Goal: Browse casually

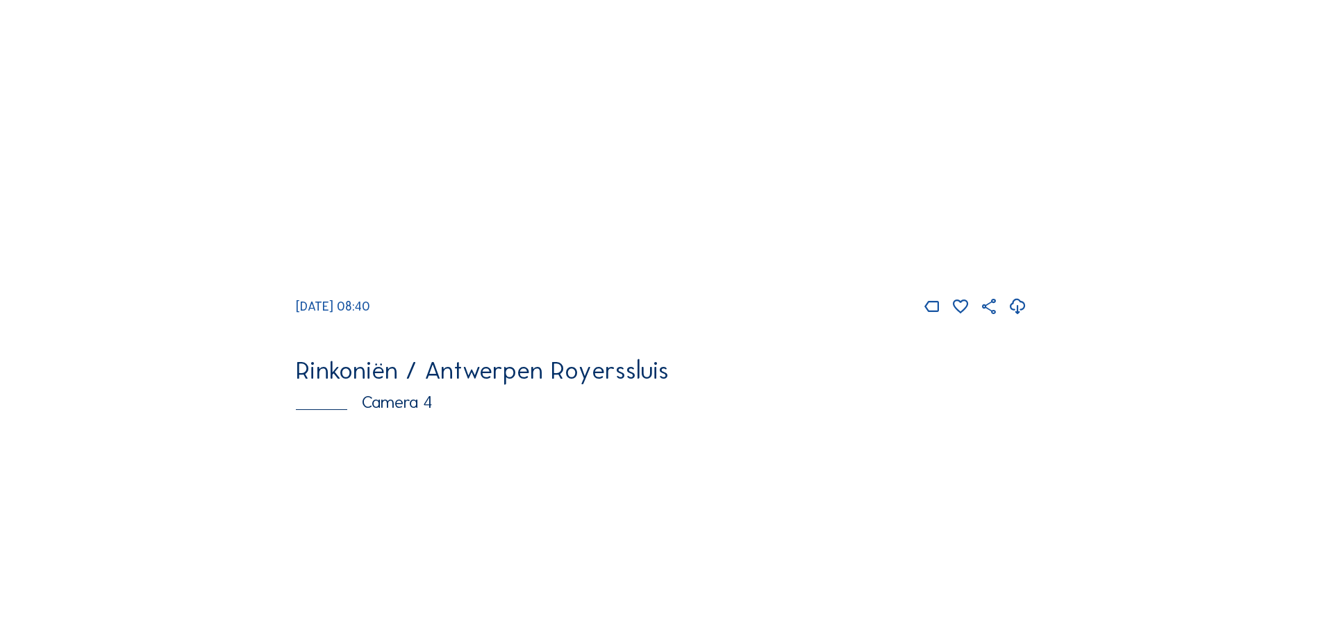
scroll to position [2154, 0]
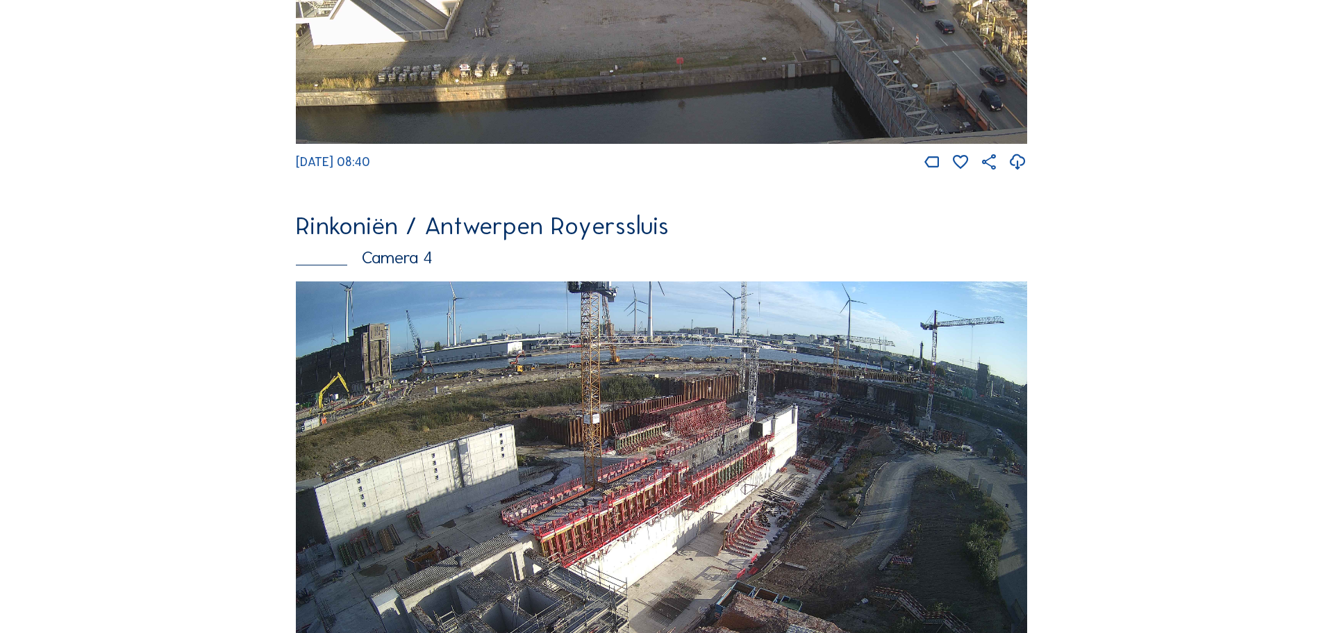
click at [735, 476] on img at bounding box center [662, 487] width 732 height 412
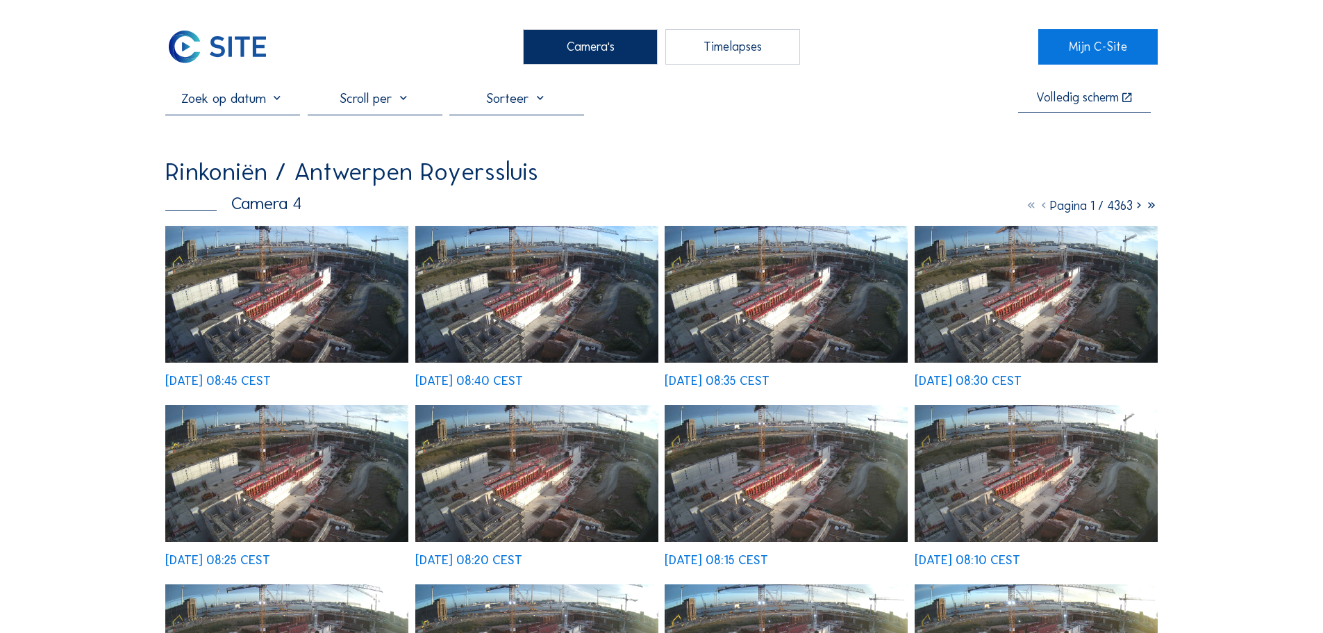
click at [308, 296] on img at bounding box center [286, 294] width 243 height 137
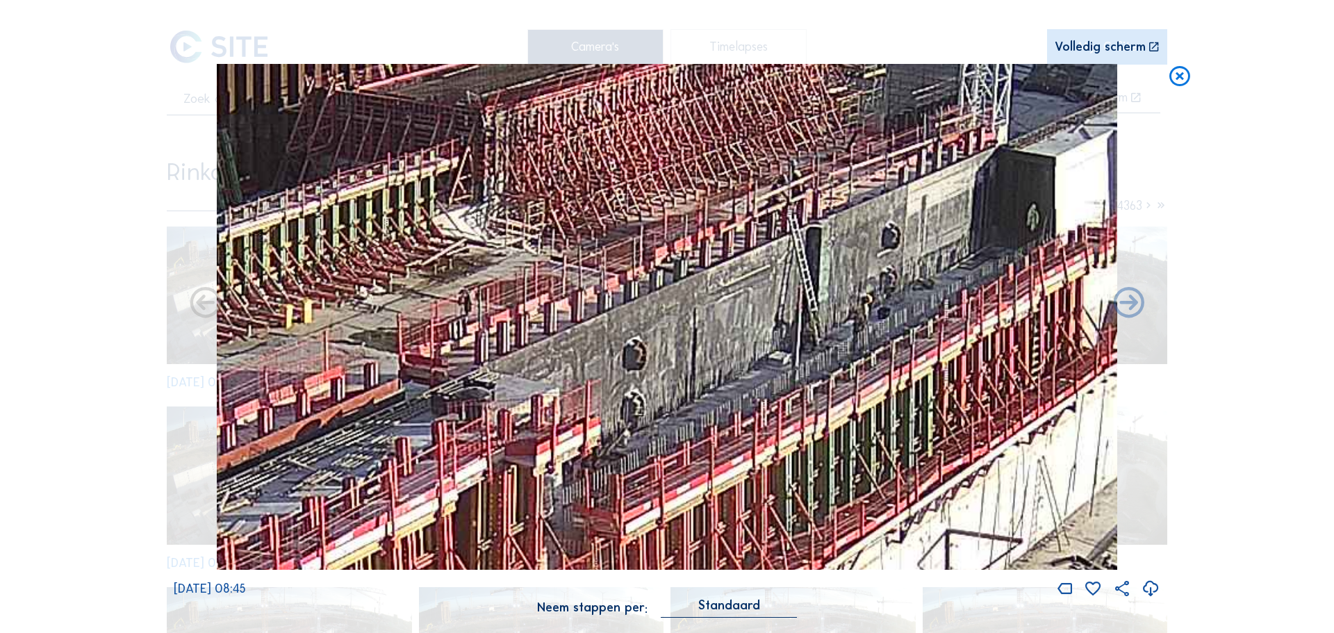
drag, startPoint x: 877, startPoint y: 179, endPoint x: 765, endPoint y: 250, distance: 133.4
click at [765, 250] on img at bounding box center [667, 317] width 900 height 506
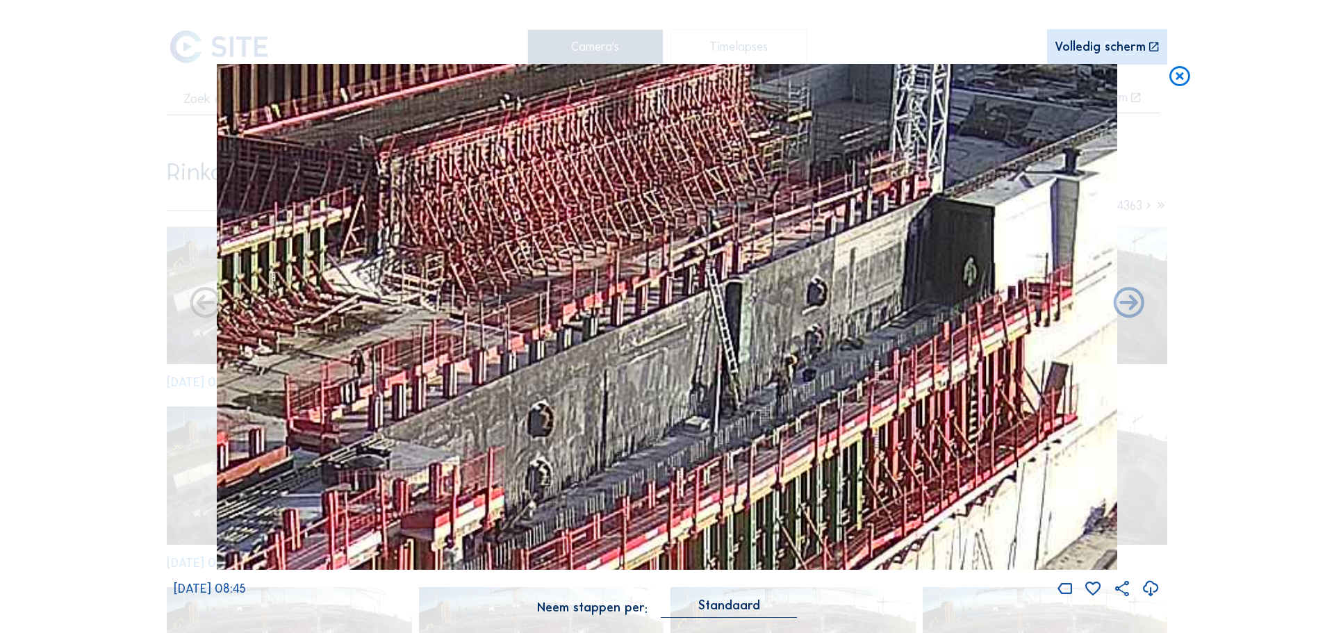
drag, startPoint x: 818, startPoint y: 213, endPoint x: 774, endPoint y: 235, distance: 49.7
click at [774, 235] on img at bounding box center [667, 317] width 900 height 506
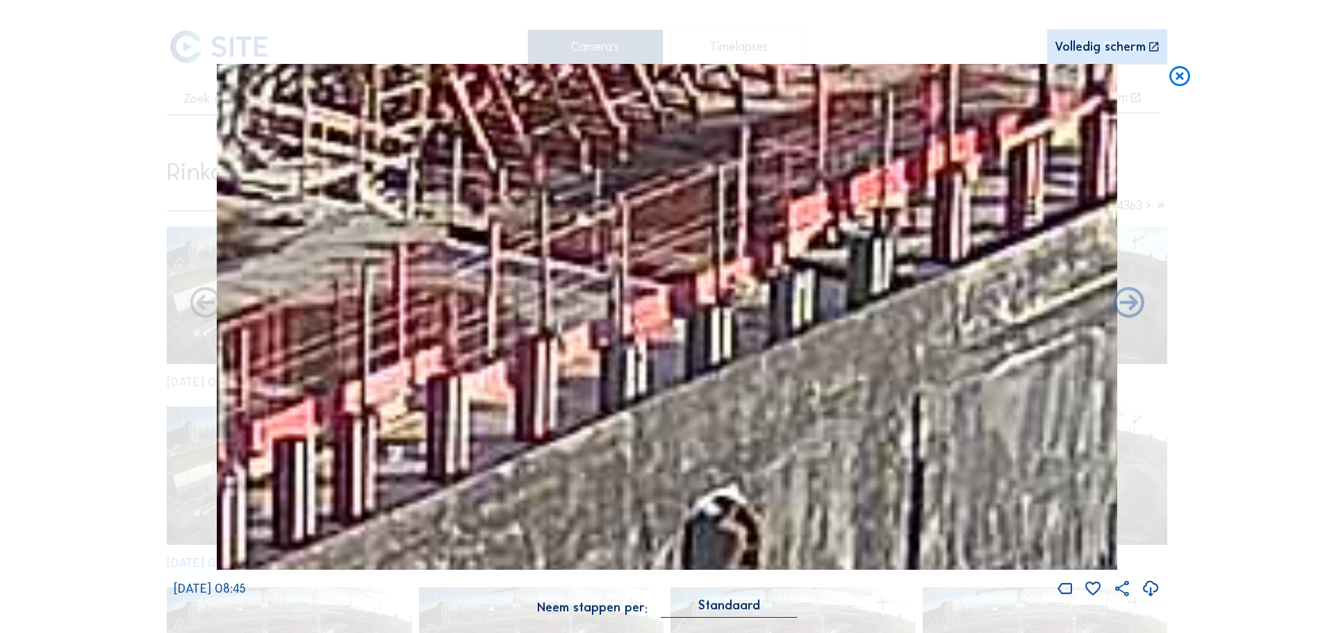
drag, startPoint x: 606, startPoint y: 342, endPoint x: 478, endPoint y: 398, distance: 140.0
click at [474, 406] on img at bounding box center [667, 317] width 900 height 506
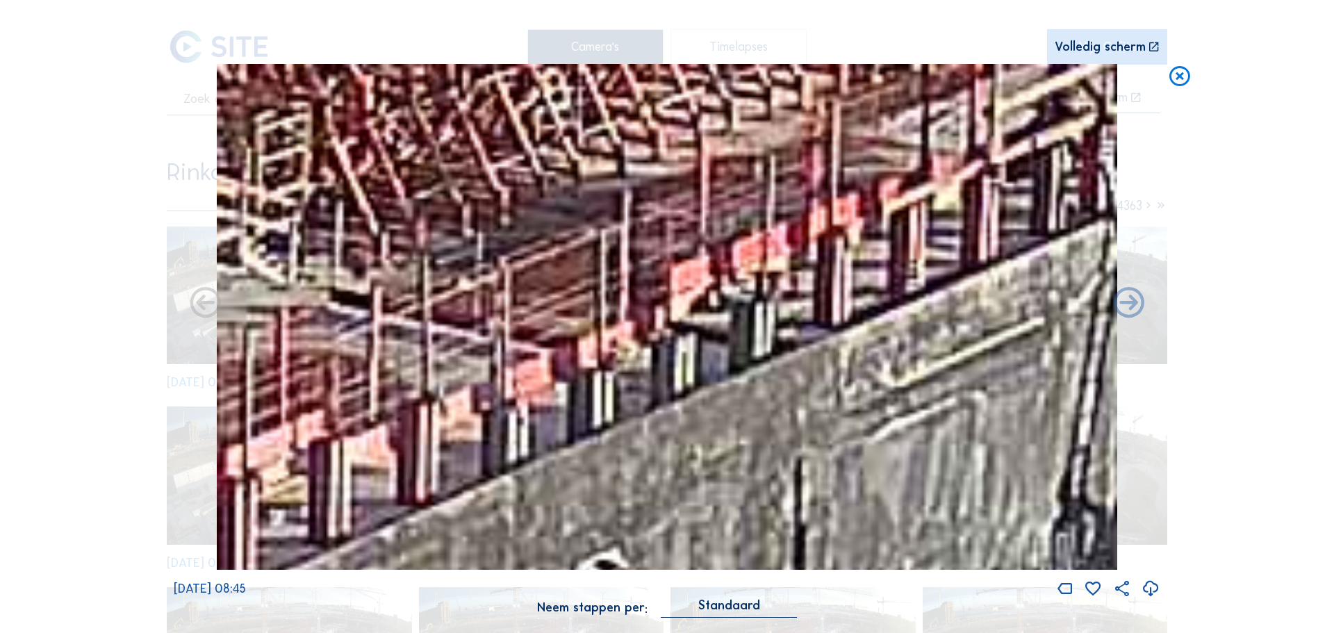
drag, startPoint x: 554, startPoint y: 386, endPoint x: 456, endPoint y: 408, distance: 101.3
click at [452, 414] on img at bounding box center [667, 317] width 900 height 506
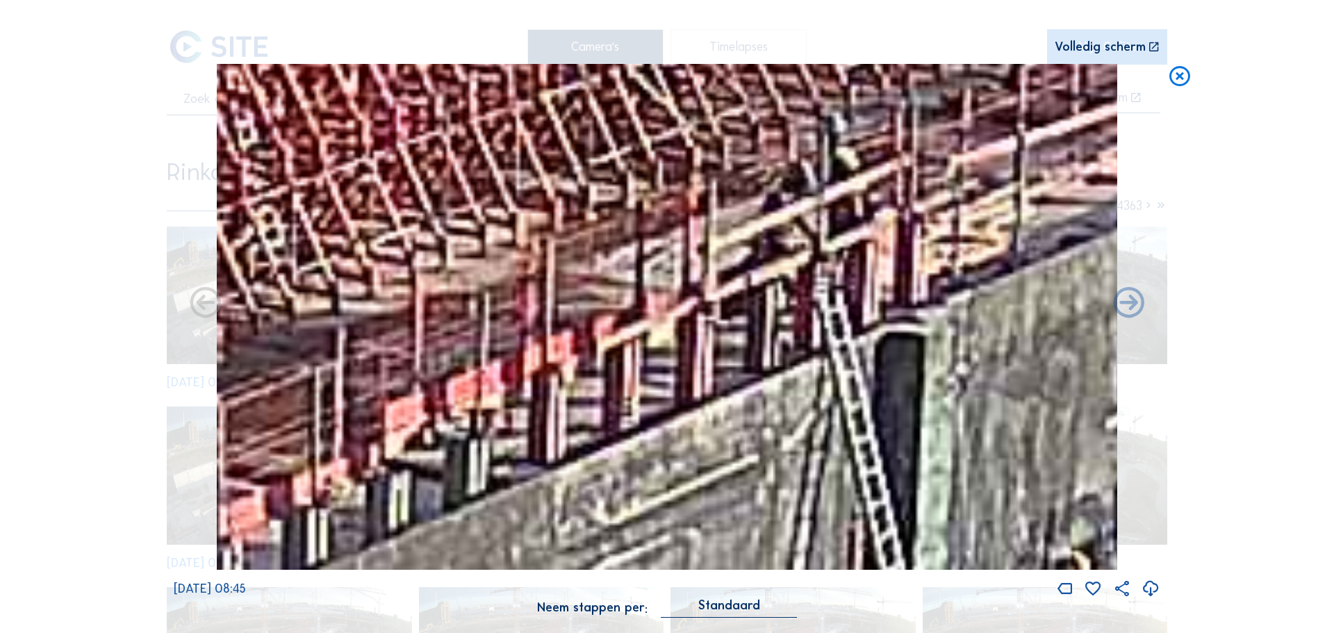
drag, startPoint x: 720, startPoint y: 251, endPoint x: 667, endPoint y: 296, distance: 69.5
click at [522, 365] on img at bounding box center [667, 317] width 900 height 506
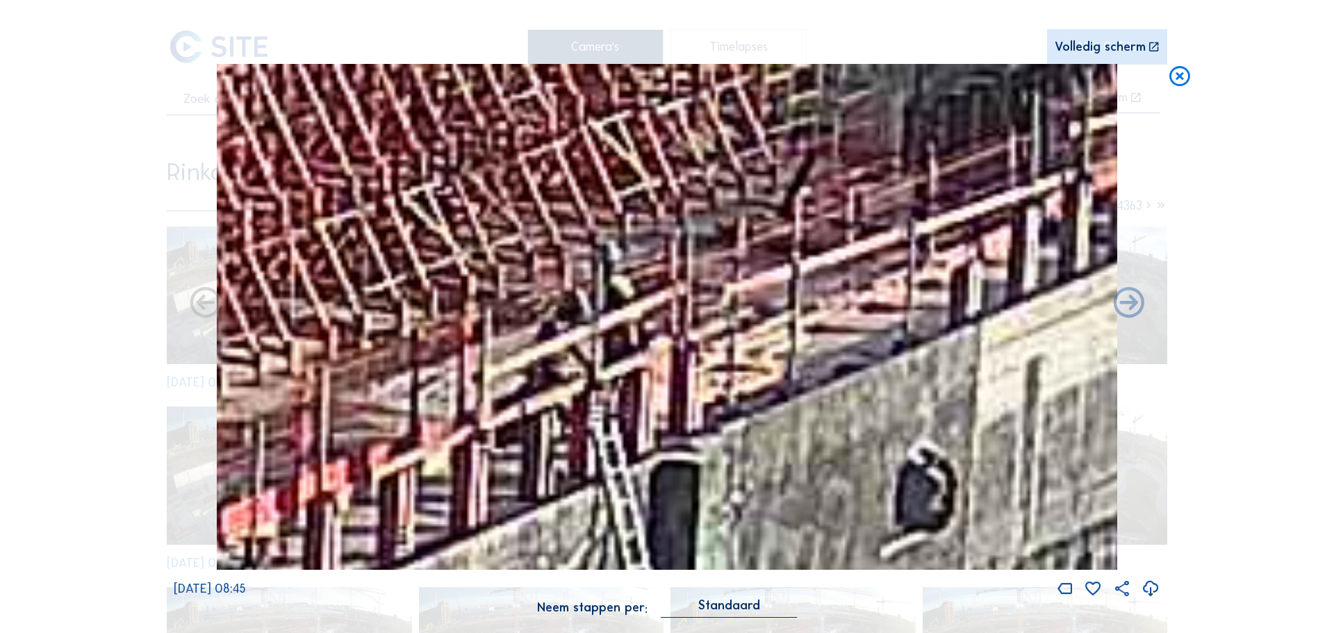
drag, startPoint x: 773, startPoint y: 252, endPoint x: 521, endPoint y: 389, distance: 286.3
click at [521, 389] on img at bounding box center [667, 317] width 900 height 506
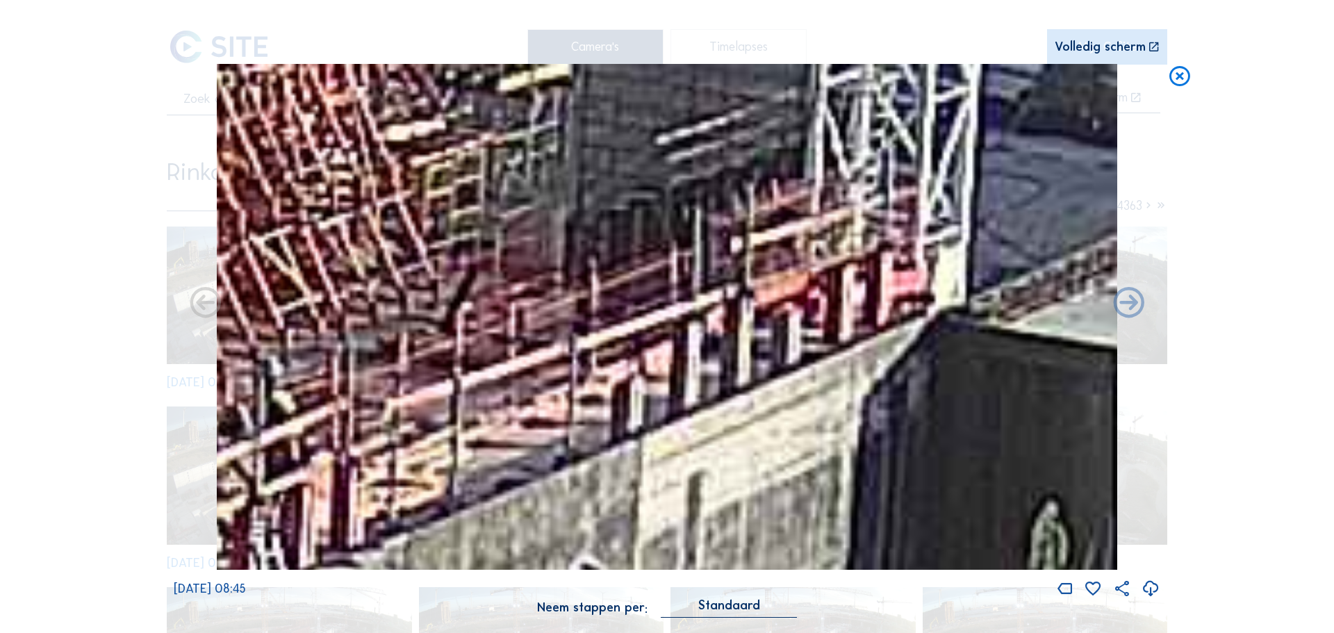
drag, startPoint x: 892, startPoint y: 243, endPoint x: 580, endPoint y: 348, distance: 329.1
click at [580, 348] on img at bounding box center [667, 317] width 900 height 506
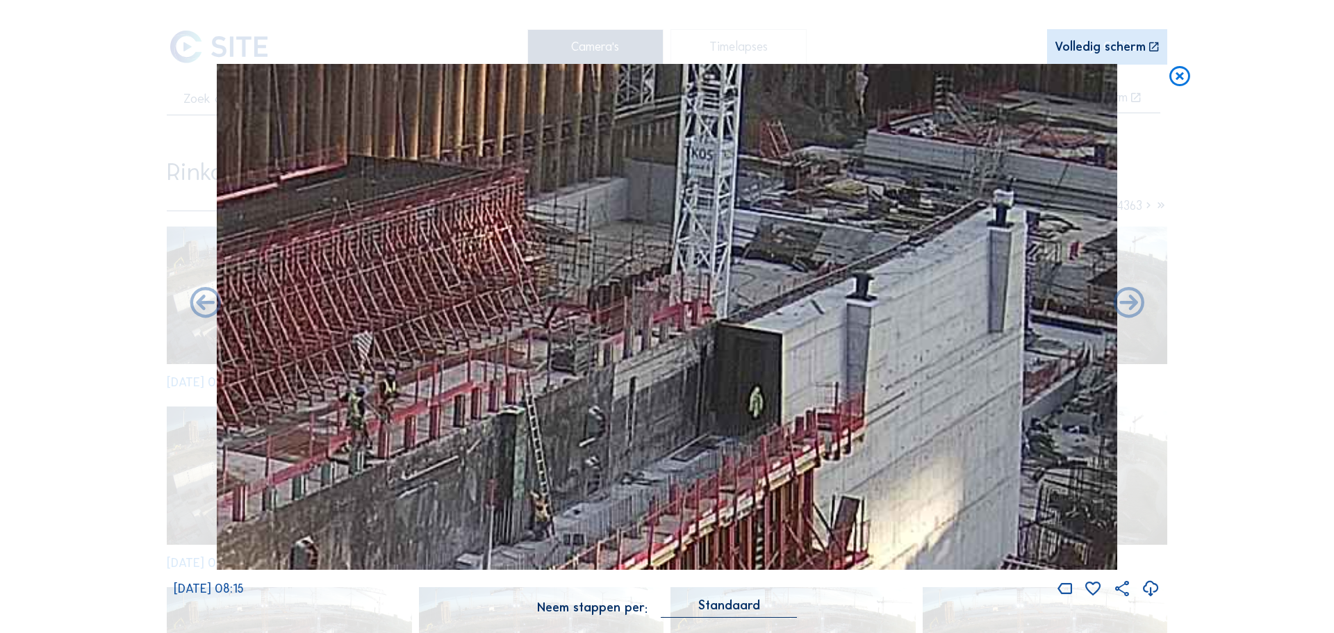
click at [1182, 81] on icon at bounding box center [1179, 77] width 25 height 26
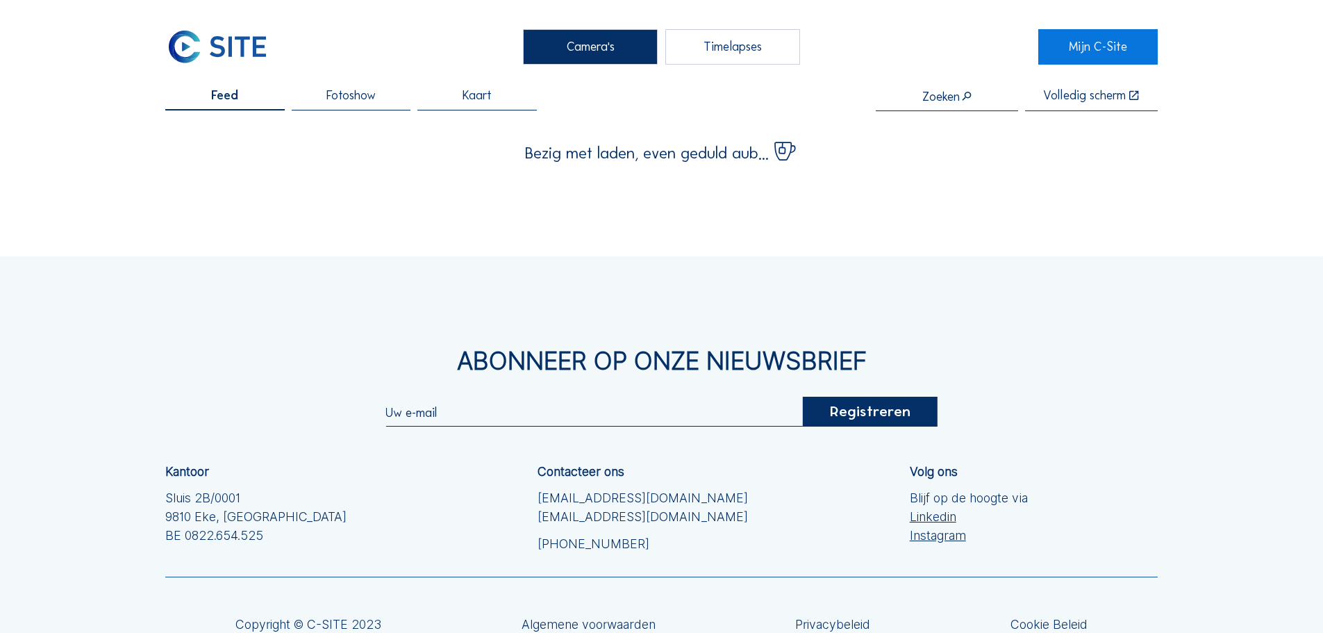
scroll to position [124, 0]
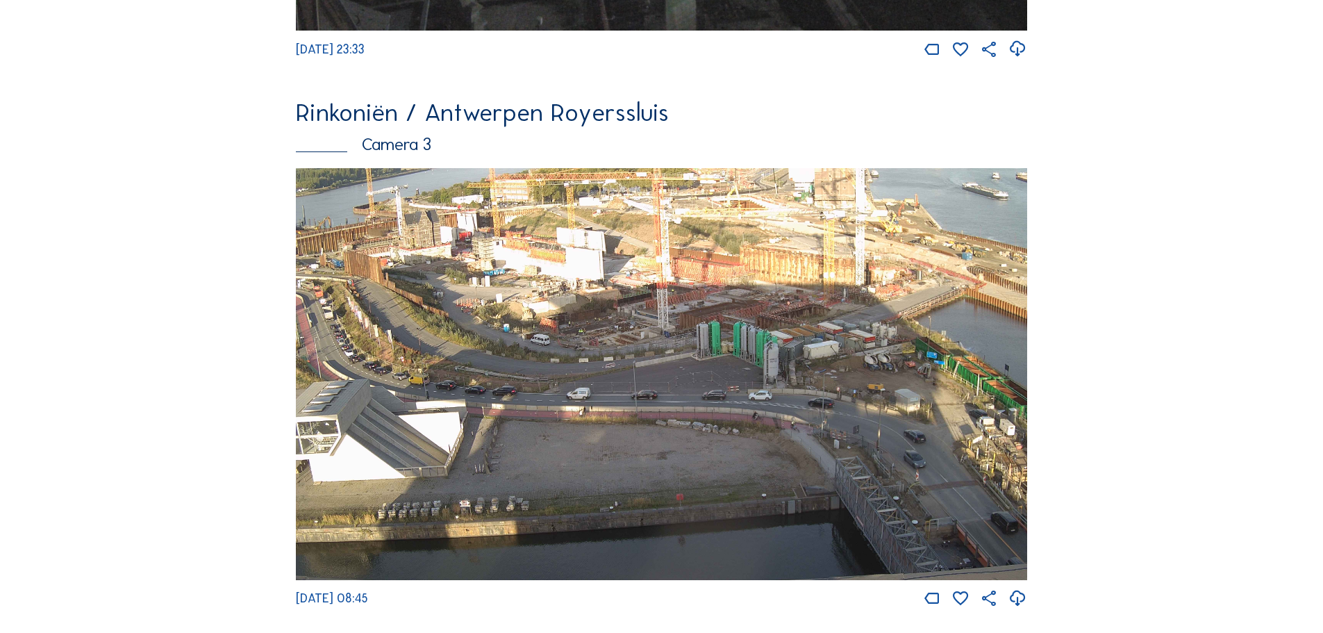
click at [541, 243] on img at bounding box center [662, 374] width 732 height 412
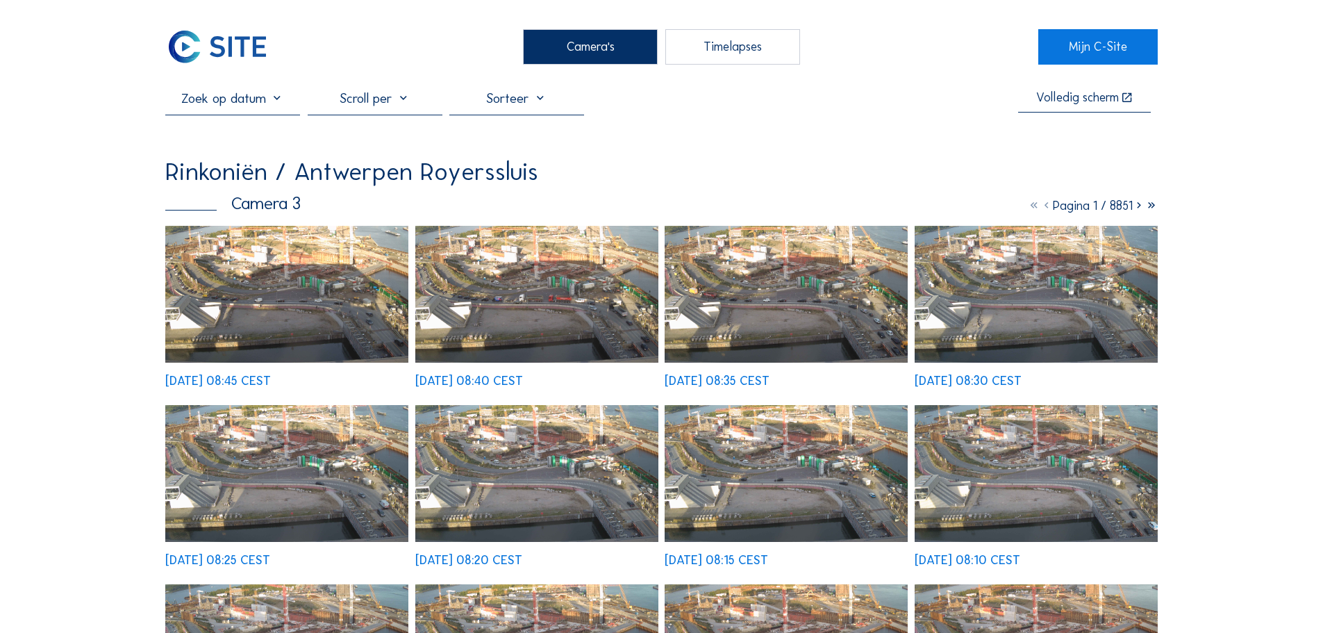
click at [306, 278] on img at bounding box center [286, 294] width 243 height 137
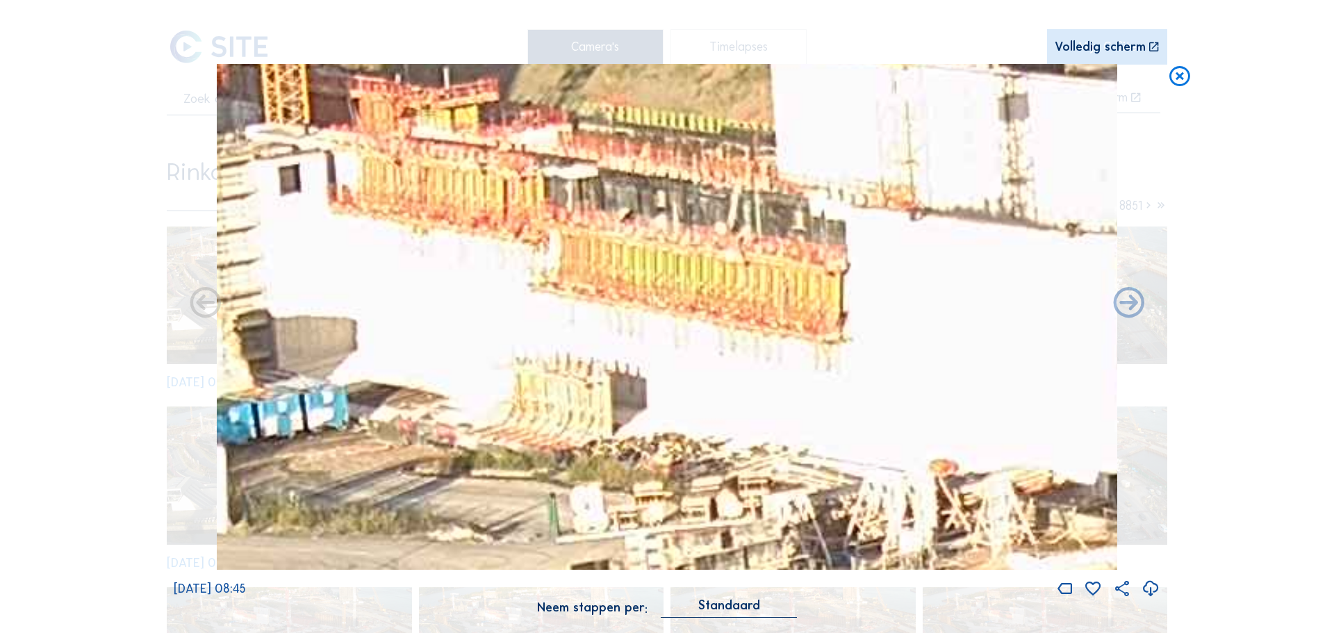
drag, startPoint x: 598, startPoint y: 174, endPoint x: 721, endPoint y: 183, distance: 123.3
click at [720, 176] on img at bounding box center [667, 317] width 900 height 506
